Goal: Navigation & Orientation: Find specific page/section

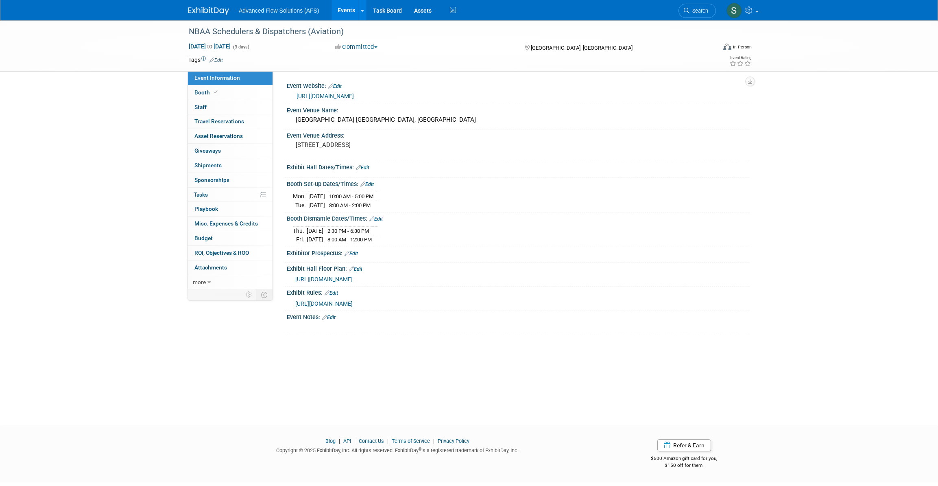
click at [207, 8] on img at bounding box center [208, 11] width 41 height 8
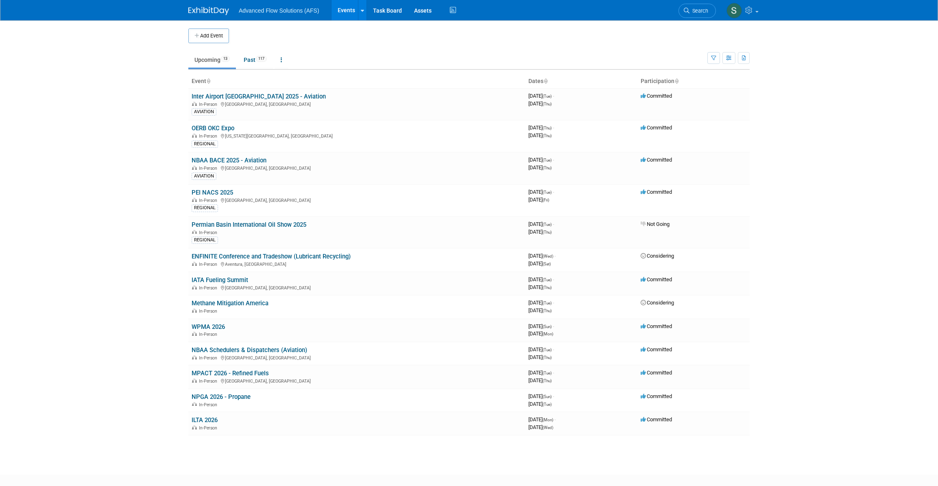
click at [211, 159] on link "NBAA BACE 2025 - Aviation" at bounding box center [229, 160] width 75 height 7
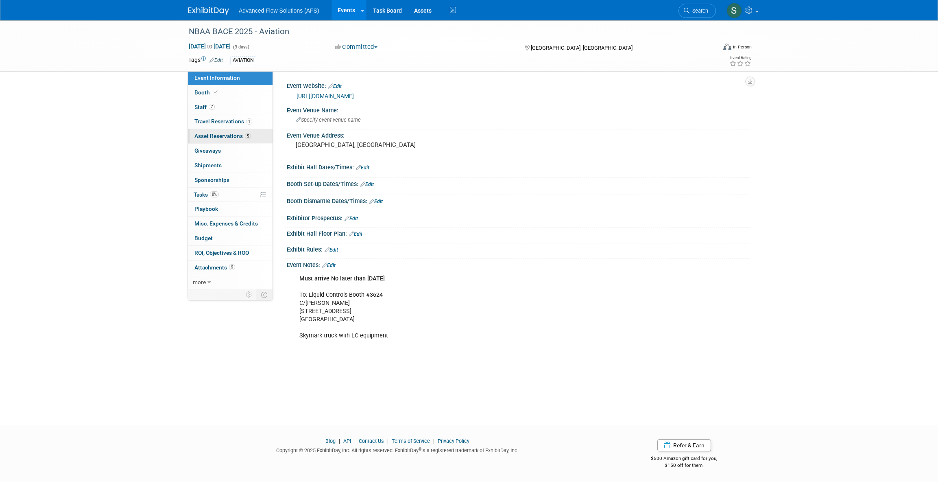
click at [212, 134] on span "Asset Reservations 5" at bounding box center [222, 136] width 57 height 7
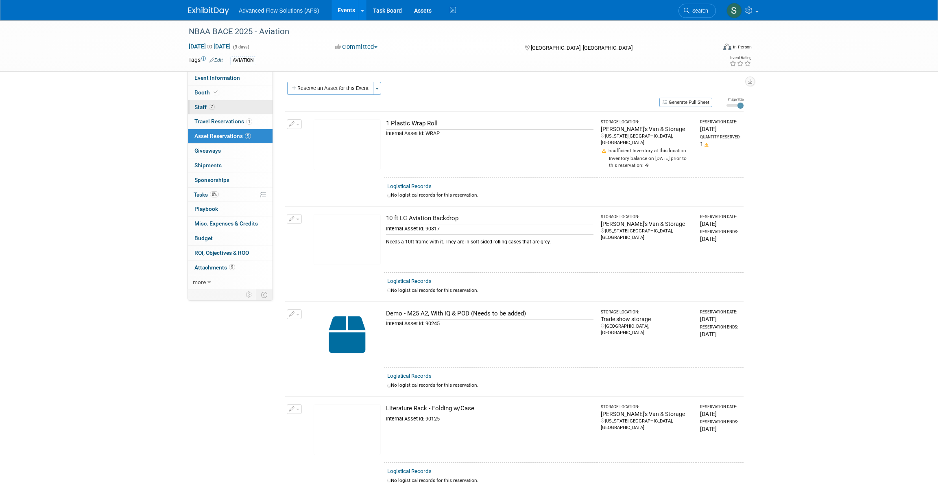
click at [201, 104] on span "Staff 7" at bounding box center [204, 107] width 20 height 7
